Goal: Feedback & Contribution: Contribute content

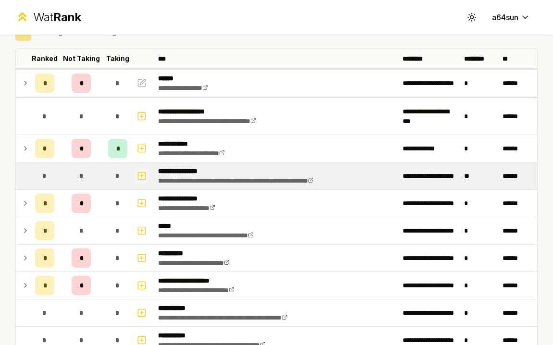
scroll to position [47, 0]
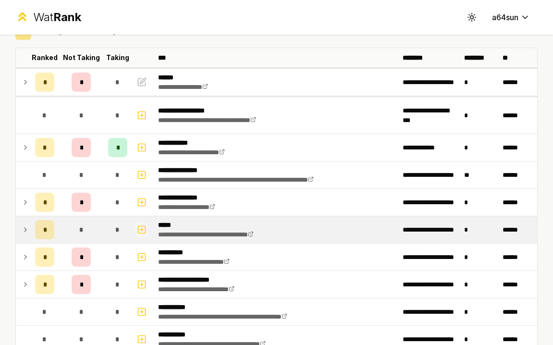
click at [141, 232] on icon "button" at bounding box center [142, 230] width 10 height 12
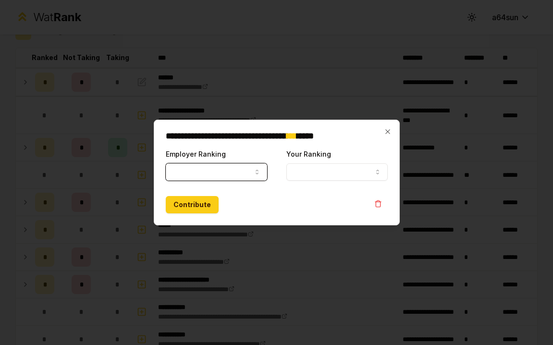
click at [201, 166] on button "Employer Ranking" at bounding box center [216, 171] width 101 height 17
select select
select select "*****"
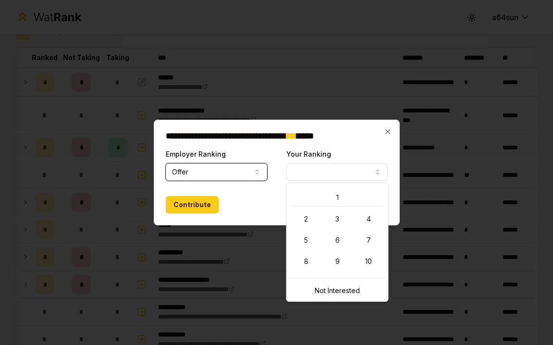
click at [325, 164] on button "Your Ranking" at bounding box center [336, 171] width 101 height 17
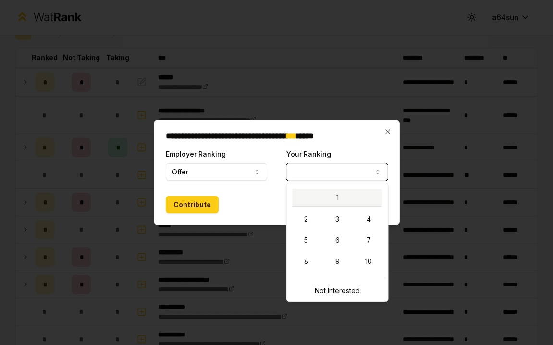
select select "*"
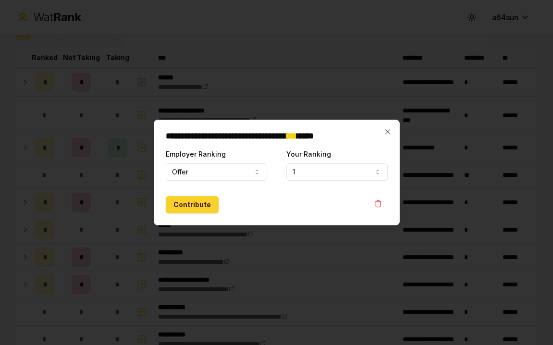
click at [196, 208] on button "Contribute" at bounding box center [192, 204] width 53 height 17
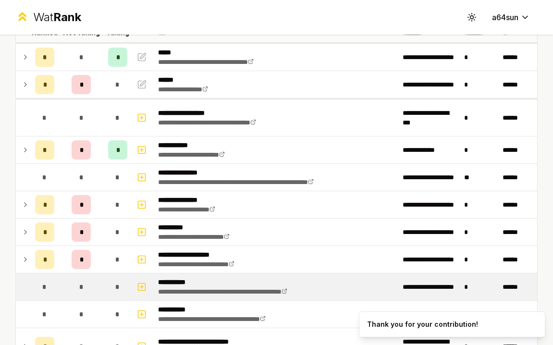
scroll to position [35, 0]
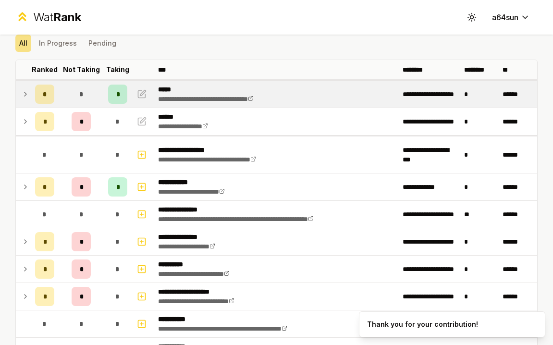
click at [22, 94] on icon at bounding box center [26, 94] width 8 height 12
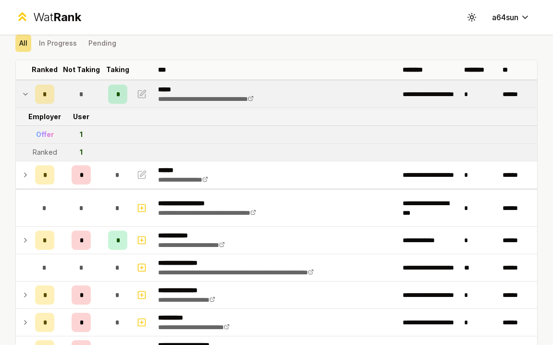
click at [24, 92] on icon at bounding box center [26, 94] width 8 height 12
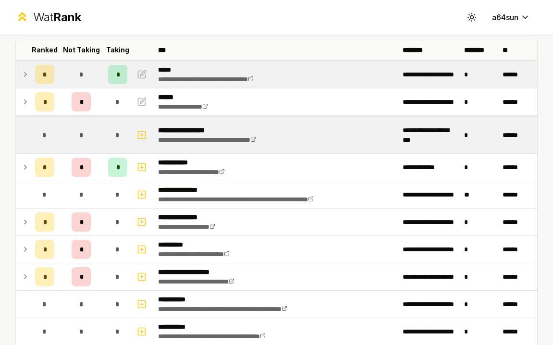
scroll to position [55, 0]
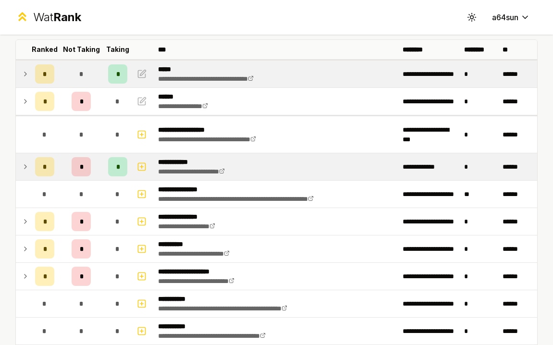
click at [430, 171] on td "**********" at bounding box center [428, 166] width 61 height 27
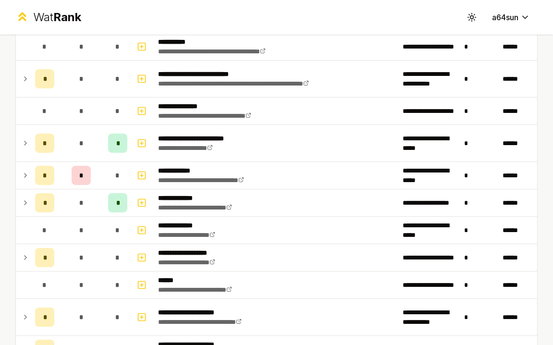
scroll to position [399, 0]
